Goal: Transaction & Acquisition: Purchase product/service

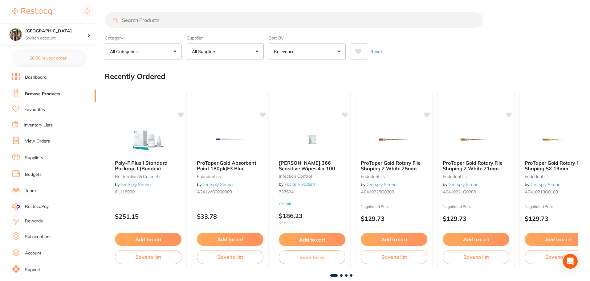
click at [139, 21] on input "search" at bounding box center [294, 19] width 378 height 15
type input "[DEMOGRAPHIC_DATA] MASK"
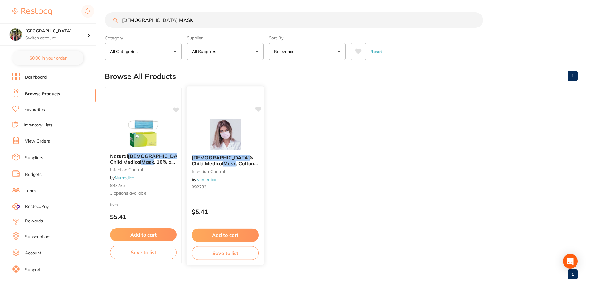
click at [223, 164] on span ", Cotton Inner Layer, 3-Ply" at bounding box center [225, 166] width 66 height 12
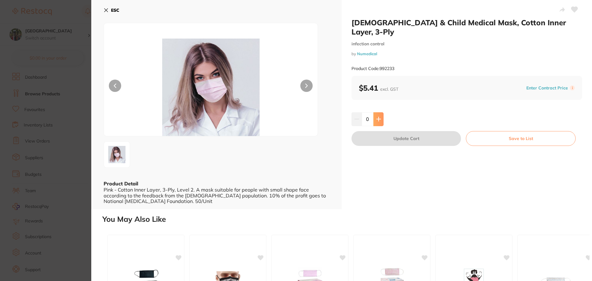
click at [379, 112] on button at bounding box center [378, 119] width 10 height 14
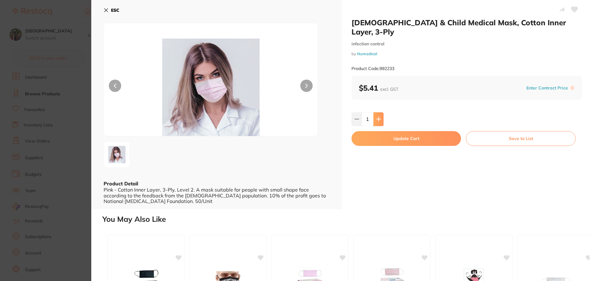
click at [379, 112] on button at bounding box center [378, 119] width 10 height 14
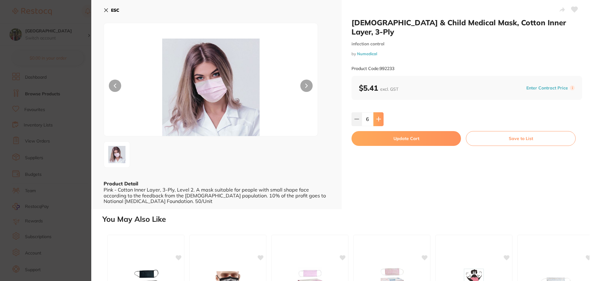
click at [379, 112] on button at bounding box center [378, 119] width 10 height 14
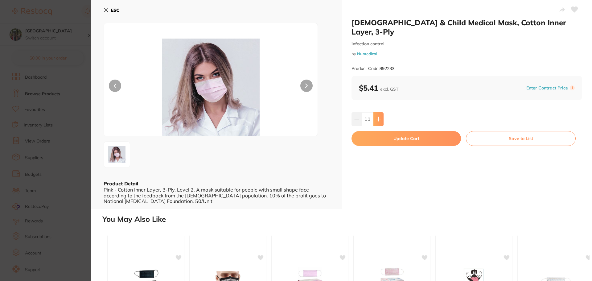
click at [379, 112] on button at bounding box center [378, 119] width 10 height 14
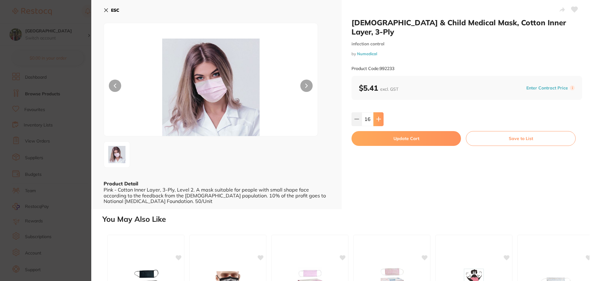
click at [379, 112] on button at bounding box center [378, 119] width 10 height 14
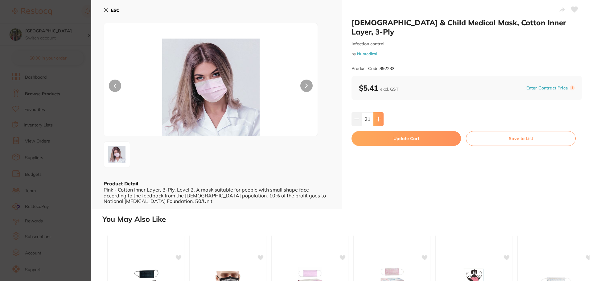
click at [379, 112] on button at bounding box center [378, 119] width 10 height 14
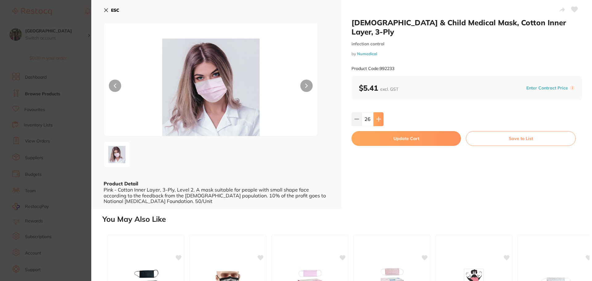
click at [379, 112] on button at bounding box center [378, 119] width 10 height 14
drag, startPoint x: 379, startPoint y: 112, endPoint x: 381, endPoint y: 147, distance: 34.9
click at [379, 112] on button at bounding box center [378, 119] width 10 height 14
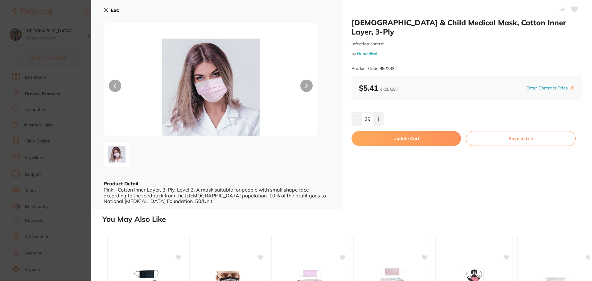
type input "30"
click at [380, 131] on button "Update Cart" at bounding box center [405, 138] width 109 height 15
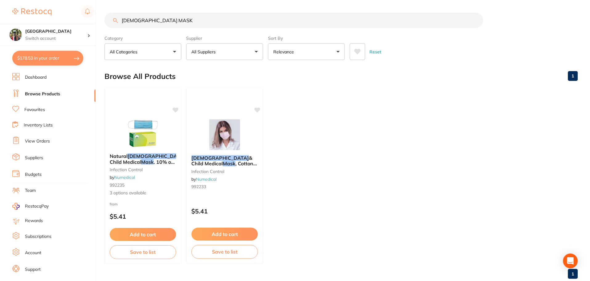
scroll to position [3, 0]
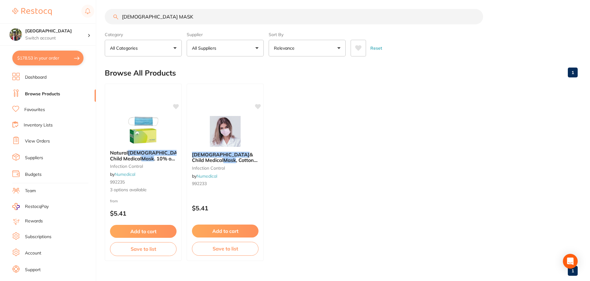
click at [40, 63] on button "$178.53 in your order" at bounding box center [47, 58] width 71 height 15
checkbox input "true"
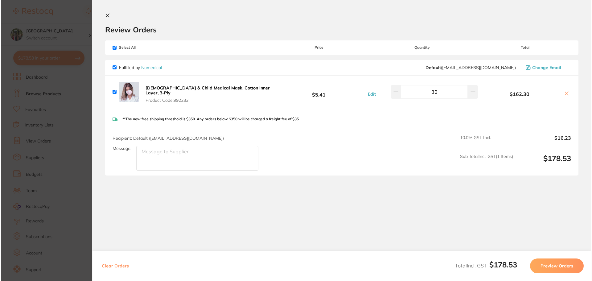
scroll to position [0, 0]
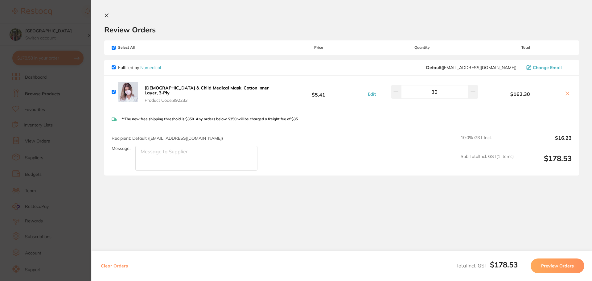
click at [108, 14] on icon at bounding box center [106, 15] width 3 height 3
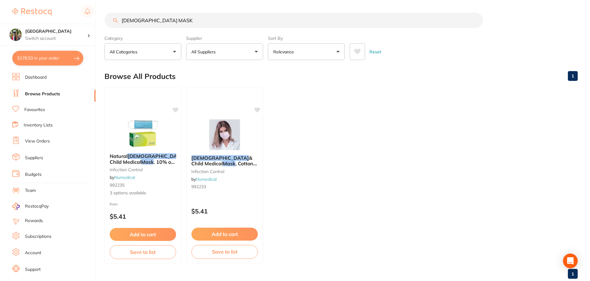
scroll to position [3, 0]
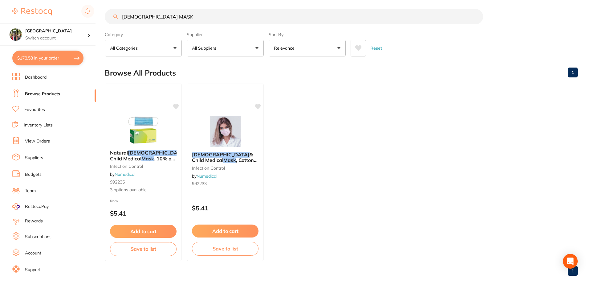
drag, startPoint x: 161, startPoint y: 20, endPoint x: 114, endPoint y: 17, distance: 47.9
click at [114, 17] on div "[DEMOGRAPHIC_DATA] MASK" at bounding box center [341, 16] width 473 height 15
type input "latex gloves"
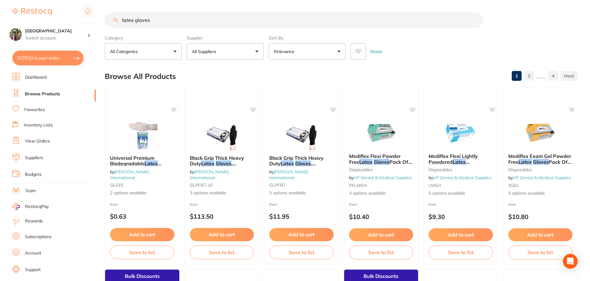
click at [221, 52] on span at bounding box center [220, 51] width 2 height 2
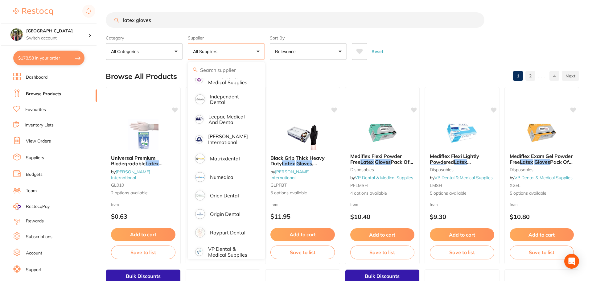
scroll to position [167, 0]
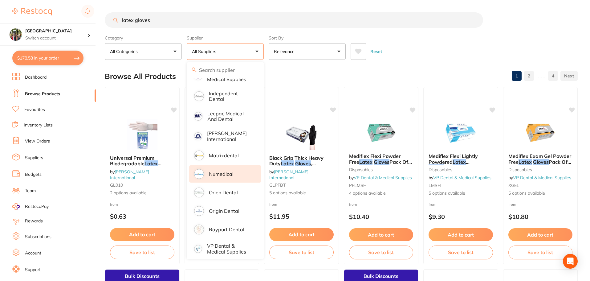
click at [235, 165] on li "Numedical" at bounding box center [225, 173] width 72 height 17
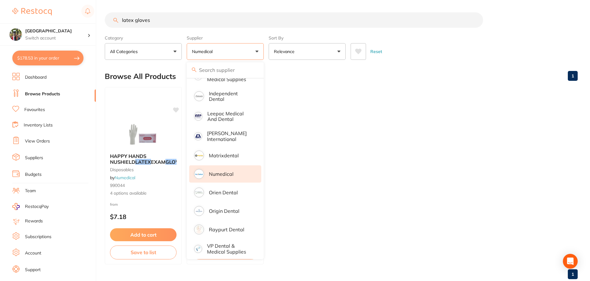
click at [390, 157] on ul "HAPPY HANDS NUSHIELD LATEX EXAM GLOVES disposables by Numedical 990044 4 option…" at bounding box center [341, 175] width 473 height 177
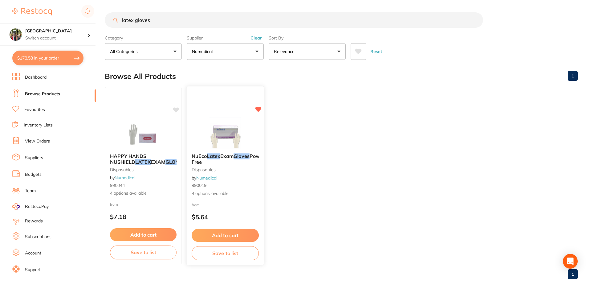
click at [218, 162] on span "Powder Free" at bounding box center [230, 159] width 76 height 12
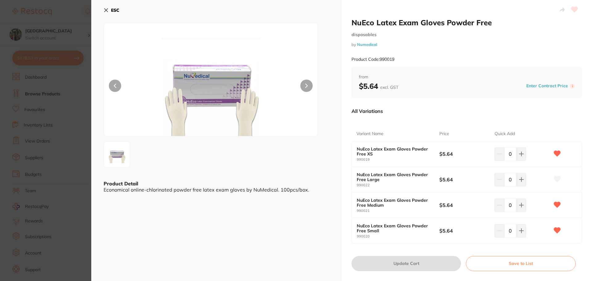
click at [104, 11] on icon at bounding box center [106, 10] width 5 height 5
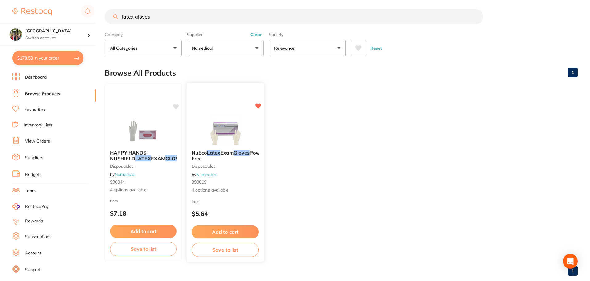
click at [225, 160] on b "NuEco Latex Exam Gloves Powder Free" at bounding box center [225, 155] width 67 height 11
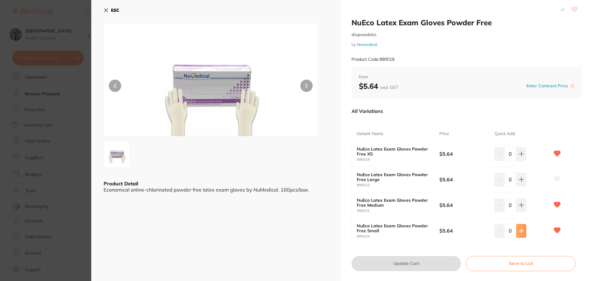
click at [523, 161] on button at bounding box center [521, 154] width 10 height 14
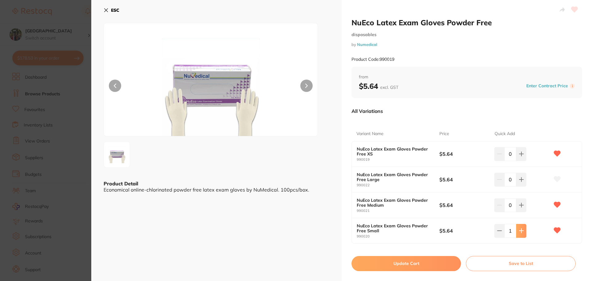
click at [523, 161] on button at bounding box center [521, 154] width 10 height 14
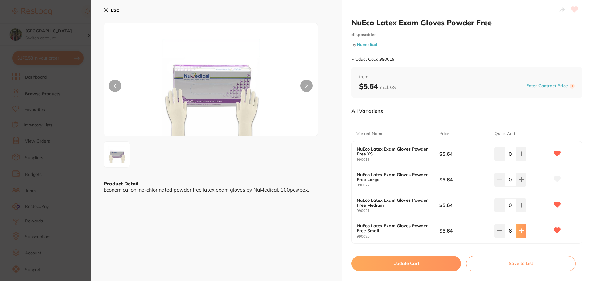
click at [523, 161] on button at bounding box center [521, 154] width 10 height 14
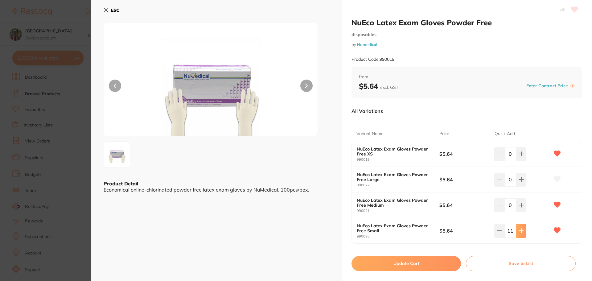
click at [523, 161] on button at bounding box center [521, 154] width 10 height 14
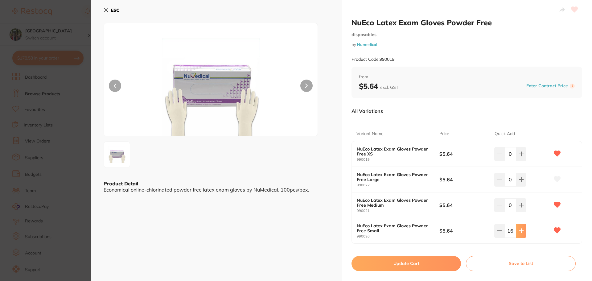
click at [523, 161] on button at bounding box center [521, 154] width 10 height 14
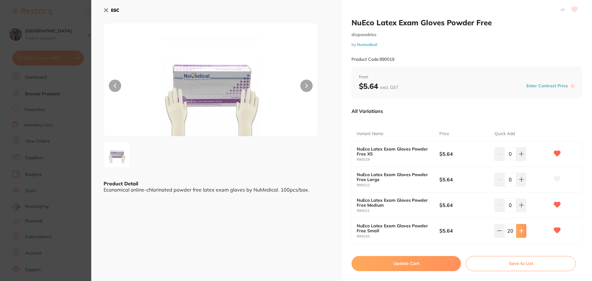
click at [523, 161] on button at bounding box center [521, 154] width 10 height 14
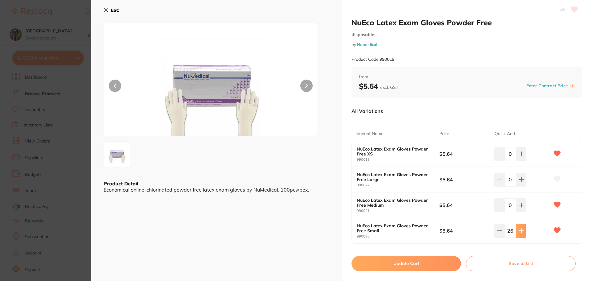
click at [523, 161] on button at bounding box center [521, 154] width 10 height 14
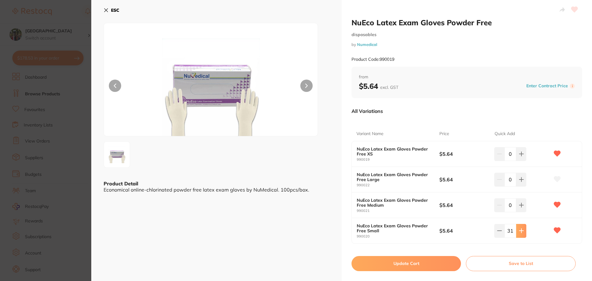
click at [523, 161] on button at bounding box center [521, 154] width 10 height 14
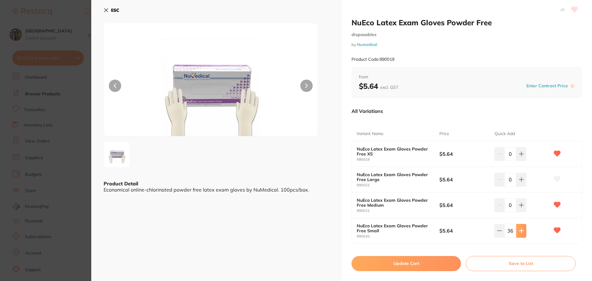
click at [523, 161] on button at bounding box center [521, 154] width 10 height 14
type input "40"
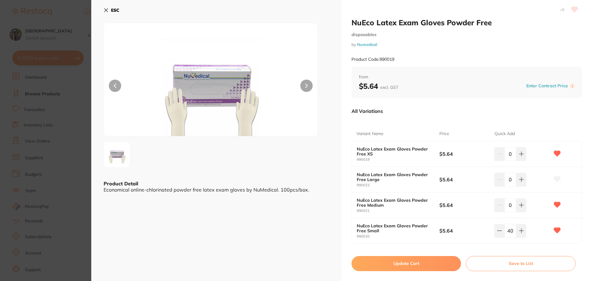
click at [443, 259] on button "Update Cart" at bounding box center [405, 263] width 109 height 15
checkbox input "false"
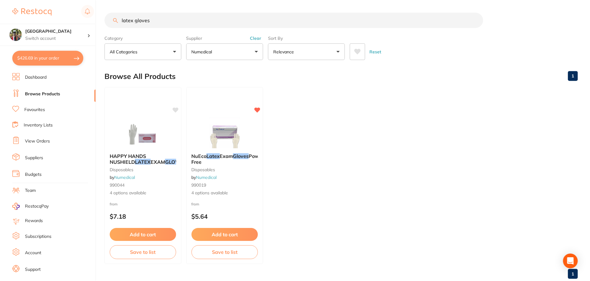
scroll to position [3, 0]
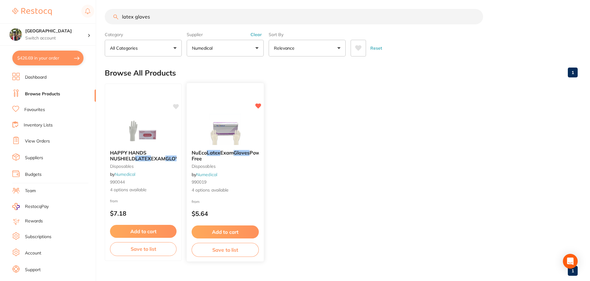
click at [200, 153] on span "NuEco" at bounding box center [199, 152] width 15 height 6
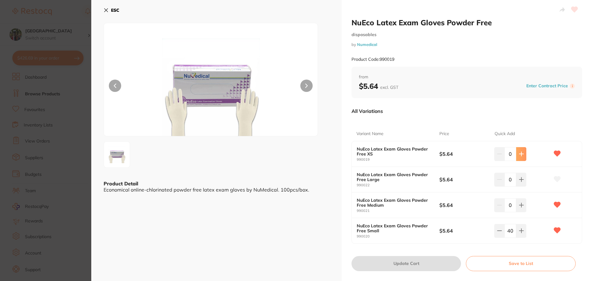
click at [519, 154] on icon at bounding box center [521, 154] width 4 height 4
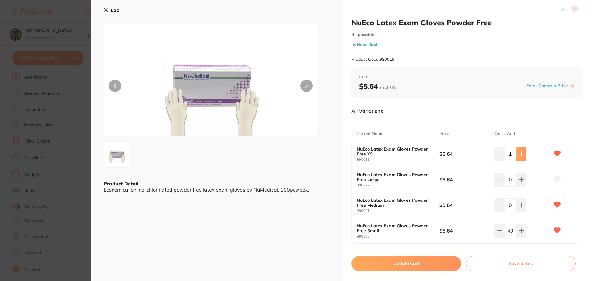
click at [519, 154] on icon at bounding box center [521, 154] width 4 height 4
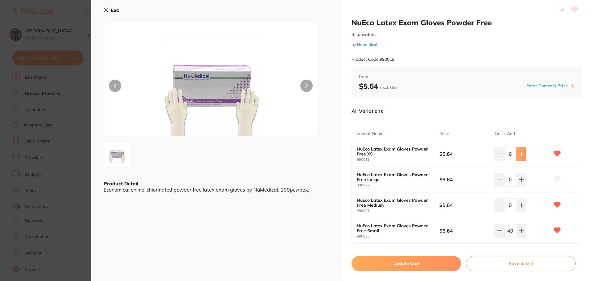
click at [519, 154] on icon at bounding box center [521, 154] width 4 height 4
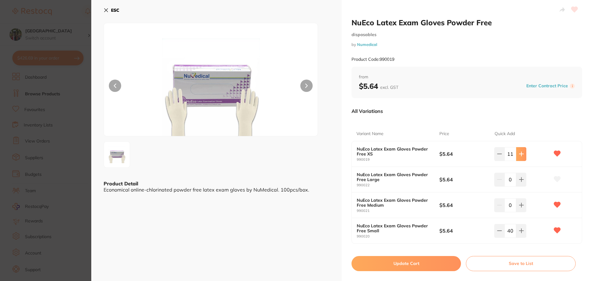
click at [519, 154] on icon at bounding box center [521, 154] width 4 height 4
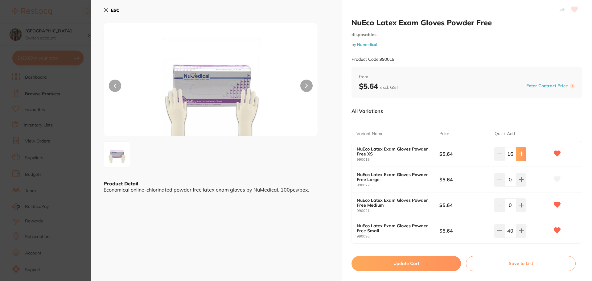
click at [519, 154] on icon at bounding box center [521, 154] width 4 height 4
type input "20"
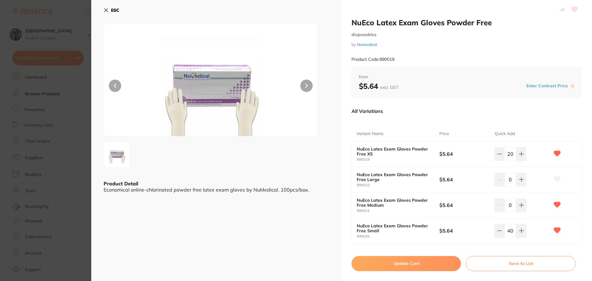
click at [422, 266] on button "Update Cart" at bounding box center [405, 263] width 109 height 15
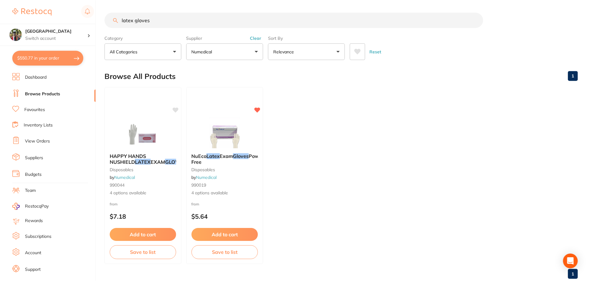
scroll to position [3, 0]
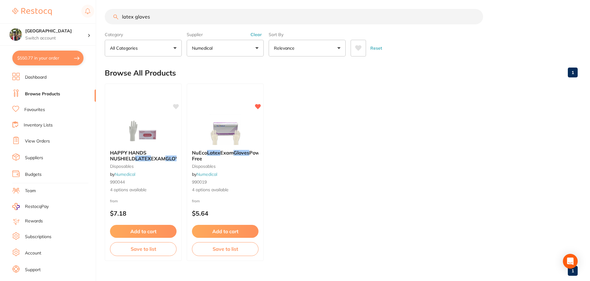
click at [54, 59] on button "$550.77 in your order" at bounding box center [47, 58] width 71 height 15
checkbox input "true"
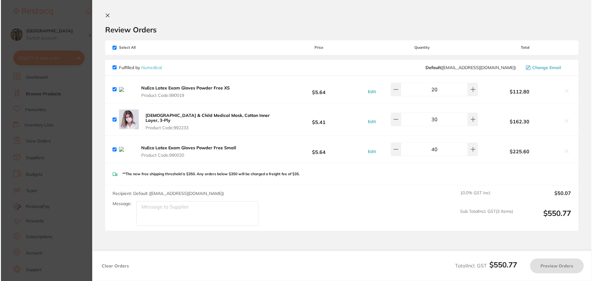
scroll to position [0, 0]
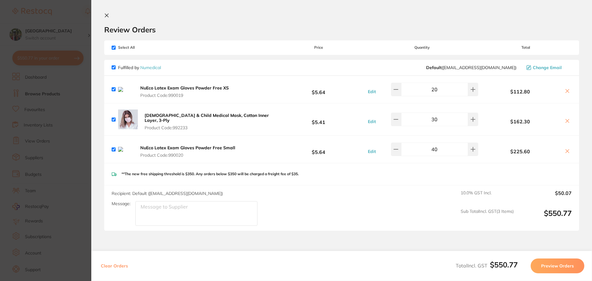
click at [107, 14] on icon at bounding box center [106, 15] width 5 height 5
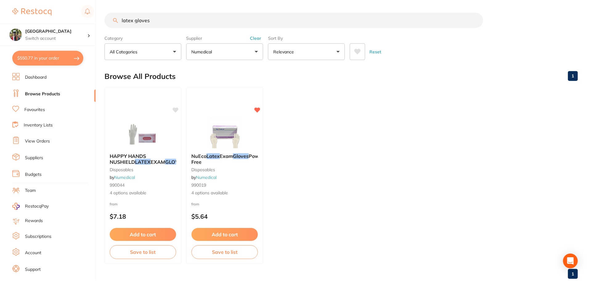
scroll to position [3, 0]
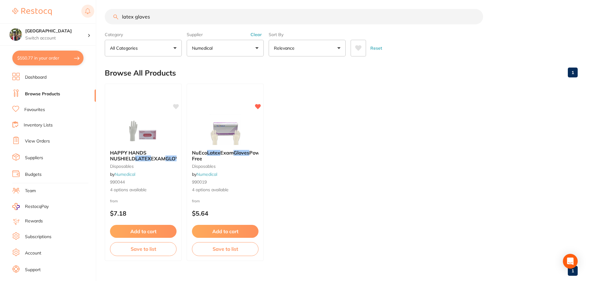
drag, startPoint x: 164, startPoint y: 19, endPoint x: 90, endPoint y: 17, distance: 74.0
click at [98, 17] on div "$550.77 Wanneroo Dental Centre Switch account Wanneroo Dental Centre $550.77 in…" at bounding box center [295, 137] width 590 height 281
click at [231, 45] on button "Numedical" at bounding box center [225, 48] width 77 height 17
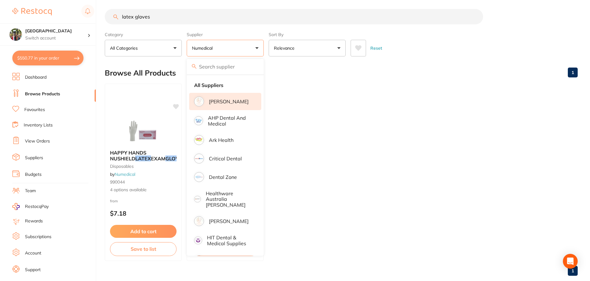
scroll to position [0, 0]
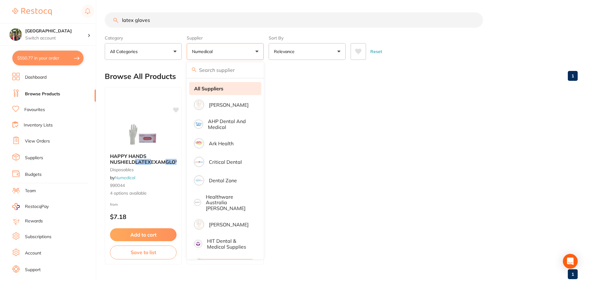
click at [222, 92] on li "All Suppliers" at bounding box center [225, 88] width 72 height 13
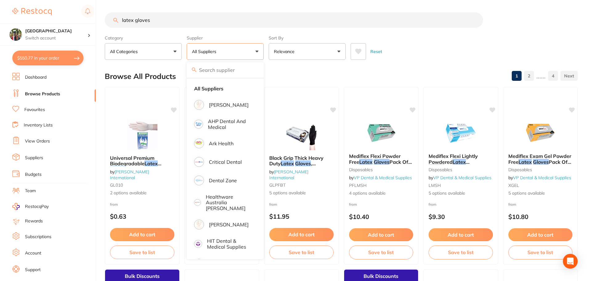
click at [46, 20] on div "$550.77 Wanneroo Dental Centre Switch account Wanneroo Dental Centre $550.77 in…" at bounding box center [295, 140] width 590 height 281
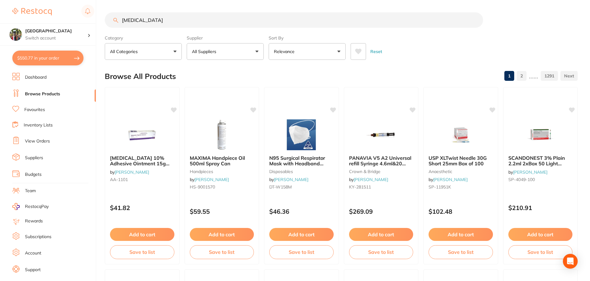
type input "[MEDICAL_DATA]"
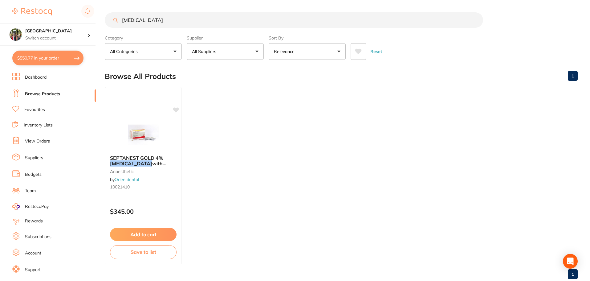
drag, startPoint x: 168, startPoint y: 24, endPoint x: 18, endPoint y: 17, distance: 150.2
click at [18, 17] on div "$550.77 Wanneroo Dental Centre Switch account Wanneroo Dental Centre $550.77 in…" at bounding box center [295, 140] width 590 height 281
type input "septanest"
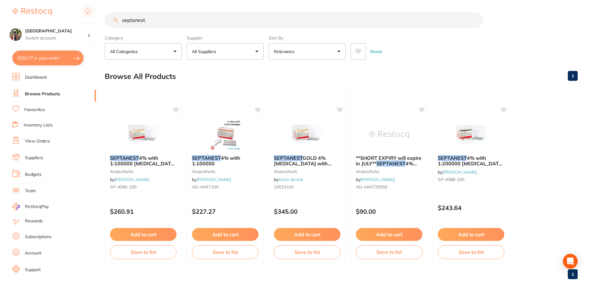
click at [252, 52] on button "All Suppliers" at bounding box center [225, 51] width 77 height 17
click at [323, 60] on main "septanest Category All Categories All Categories anaesthetic Clear Category fal…" at bounding box center [347, 148] width 485 height 296
click at [314, 49] on button "Relevance" at bounding box center [307, 51] width 77 height 17
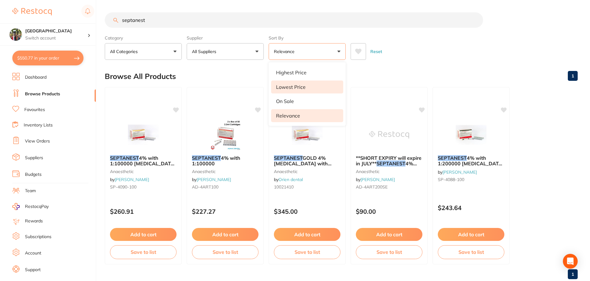
click at [315, 86] on li "Lowest Price" at bounding box center [307, 86] width 72 height 13
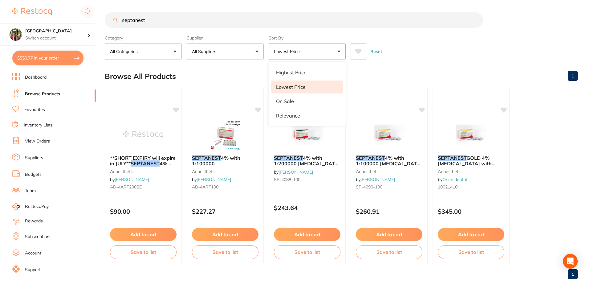
click at [41, 140] on link "View Orders" at bounding box center [37, 141] width 25 height 6
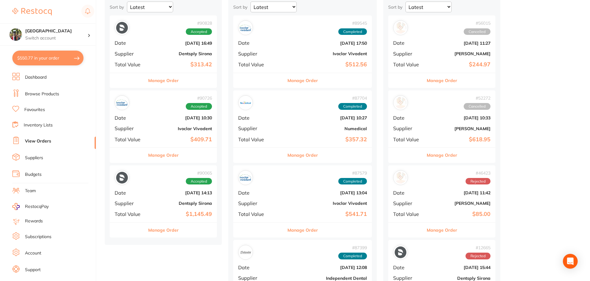
scroll to position [82, 0]
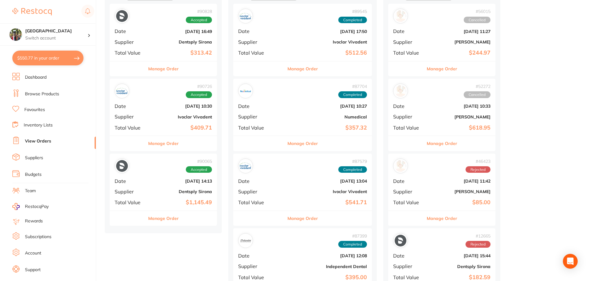
click at [165, 219] on button "Manage Order" at bounding box center [163, 218] width 31 height 15
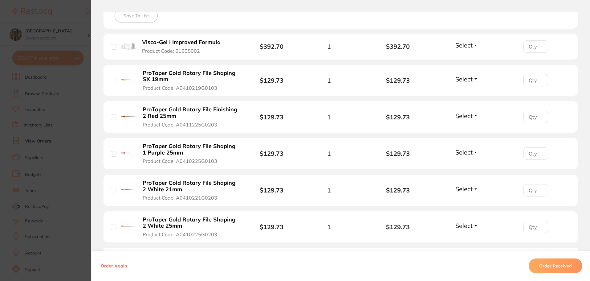
scroll to position [189, 0]
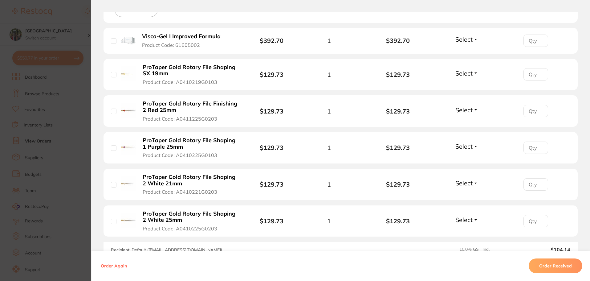
click at [538, 264] on button "Order Received" at bounding box center [556, 265] width 54 height 15
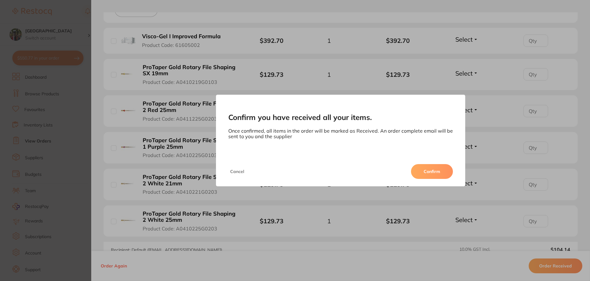
click at [438, 167] on button "Confirm" at bounding box center [432, 171] width 42 height 15
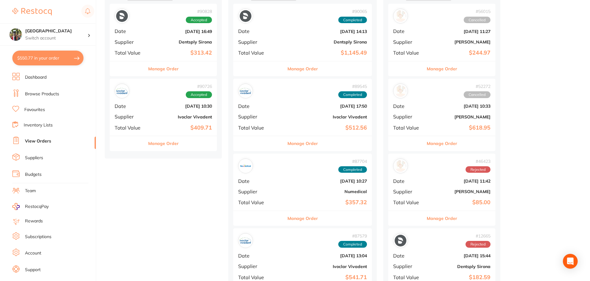
click at [163, 73] on button "Manage Order" at bounding box center [163, 68] width 31 height 15
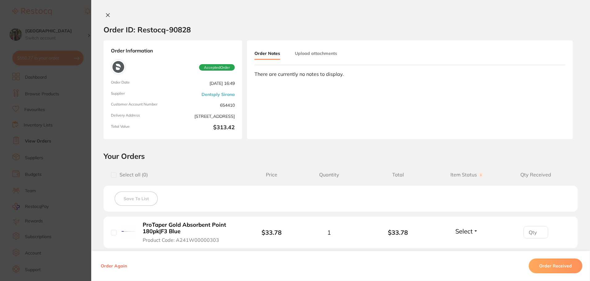
click at [108, 17] on icon at bounding box center [107, 15] width 3 height 3
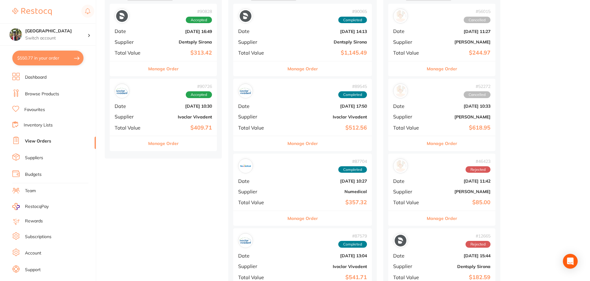
click at [172, 148] on button "Manage Order" at bounding box center [163, 143] width 31 height 15
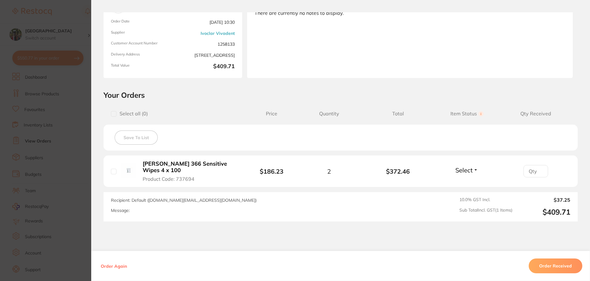
scroll to position [93, 0]
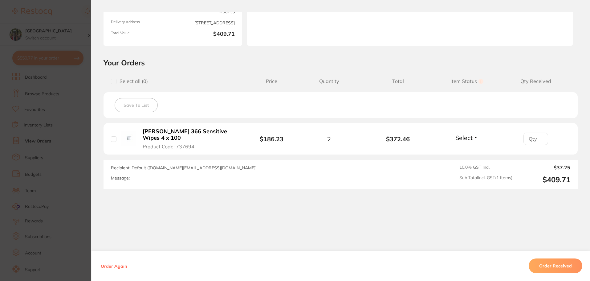
click at [557, 264] on button "Order Received" at bounding box center [556, 265] width 54 height 15
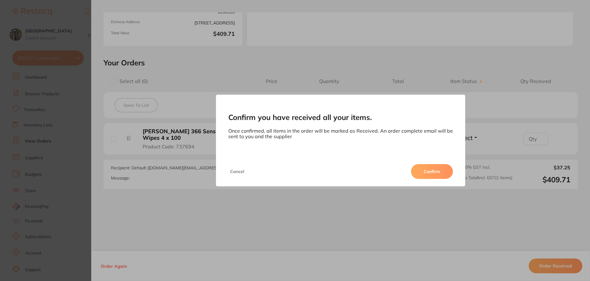
click at [448, 172] on button "Confirm" at bounding box center [432, 171] width 42 height 15
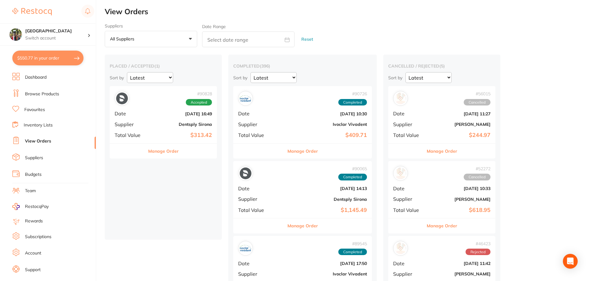
click at [48, 63] on button "$550.77 in your order" at bounding box center [47, 58] width 71 height 15
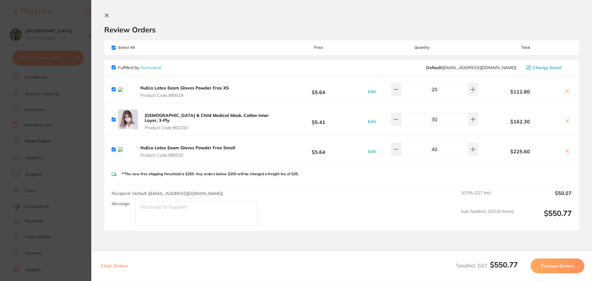
click at [108, 15] on icon at bounding box center [106, 15] width 5 height 5
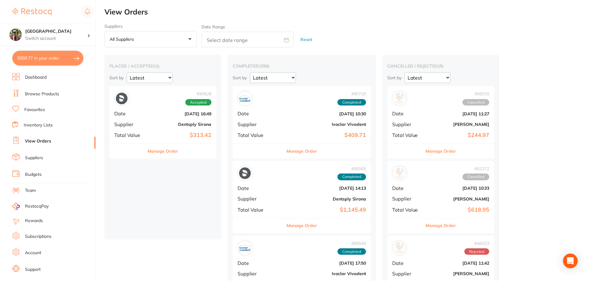
scroll to position [0, 0]
click at [50, 61] on button "$550.77 in your order" at bounding box center [47, 58] width 71 height 15
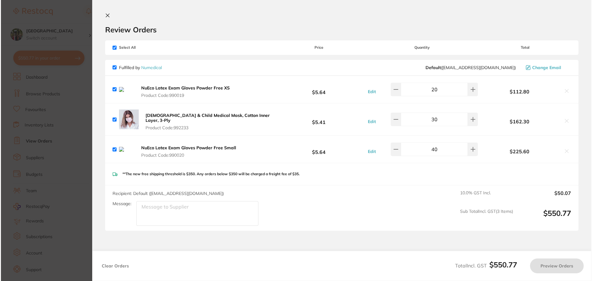
scroll to position [0, 0]
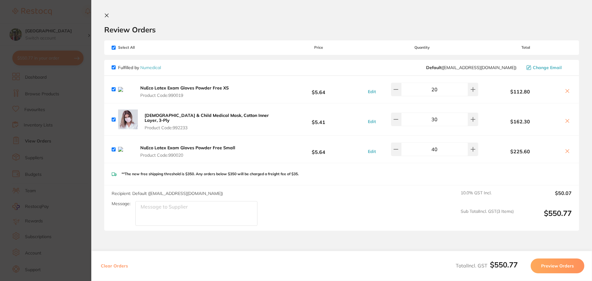
click at [566, 92] on icon at bounding box center [566, 90] width 3 height 3
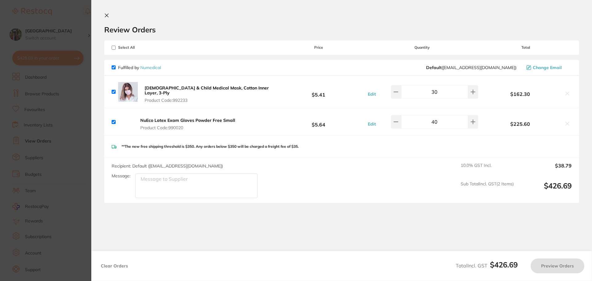
checkbox input "true"
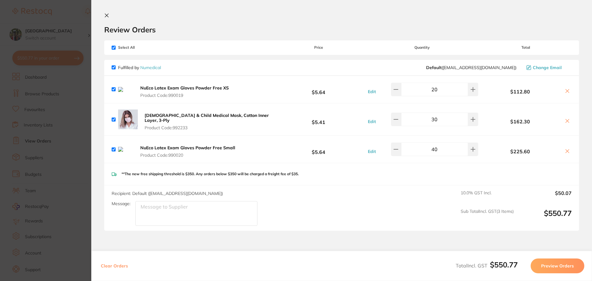
click at [114, 91] on input "checkbox" at bounding box center [114, 89] width 4 height 4
checkbox input "false"
click at [565, 93] on icon at bounding box center [566, 90] width 3 height 3
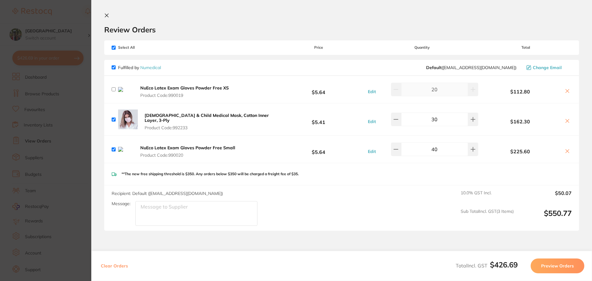
checkbox input "true"
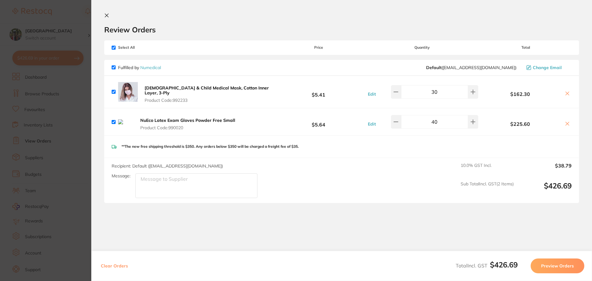
click at [114, 120] on input "checkbox" at bounding box center [114, 122] width 4 height 4
checkbox input "false"
click at [564, 121] on icon at bounding box center [566, 123] width 5 height 5
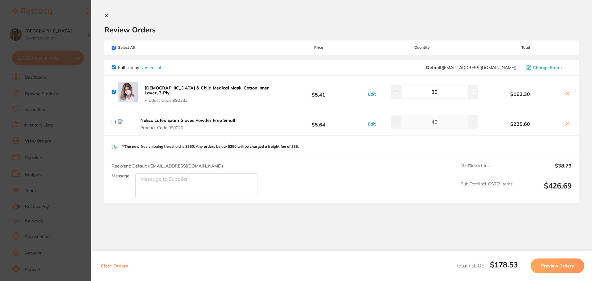
checkbox input "true"
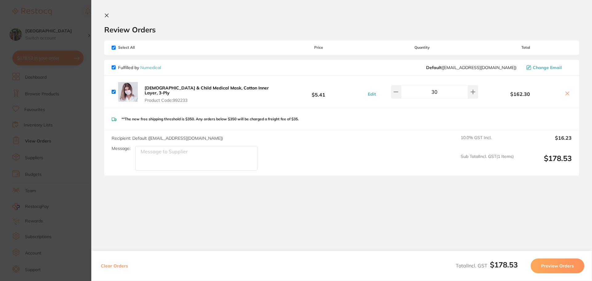
click at [108, 14] on icon at bounding box center [106, 15] width 3 height 3
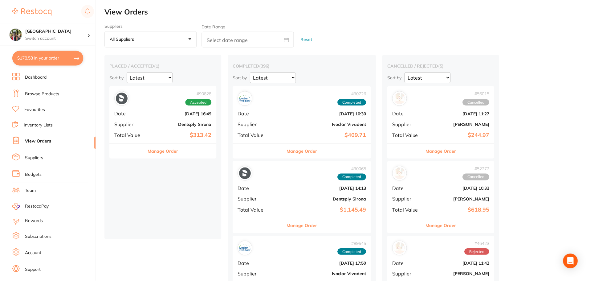
scroll to position [0, 0]
